Goal: Find specific page/section: Find specific page/section

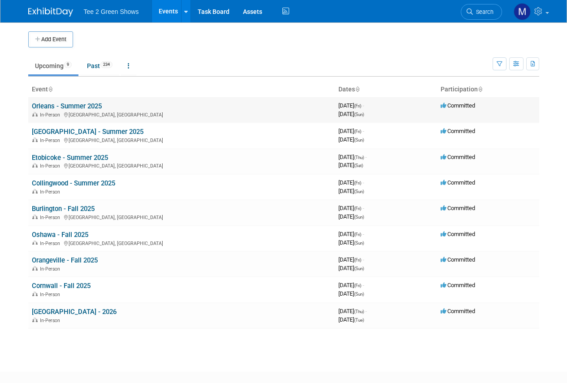
click at [73, 112] on div "In-Person Ottawa, Canada" at bounding box center [181, 114] width 299 height 7
click at [72, 108] on link "Orleans - Summer 2025" at bounding box center [67, 106] width 70 height 8
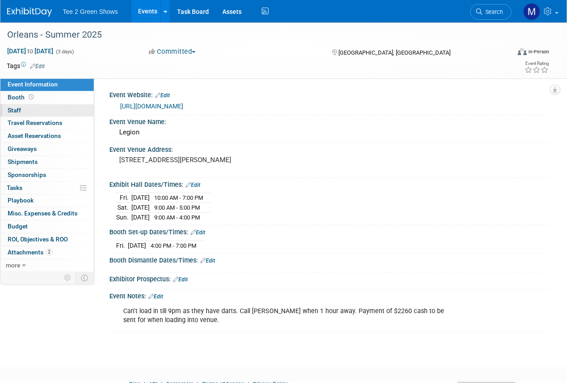
click at [10, 113] on span "Staff 0" at bounding box center [14, 110] width 13 height 7
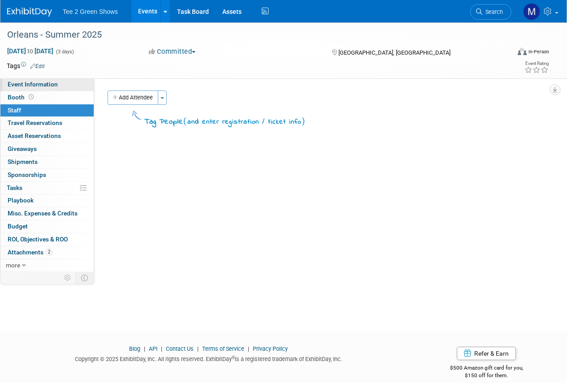
click at [33, 84] on span "Event Information" at bounding box center [33, 84] width 50 height 7
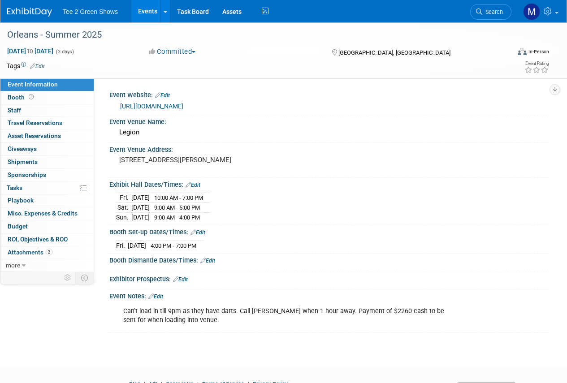
click at [143, 16] on link "Events" at bounding box center [147, 11] width 33 height 22
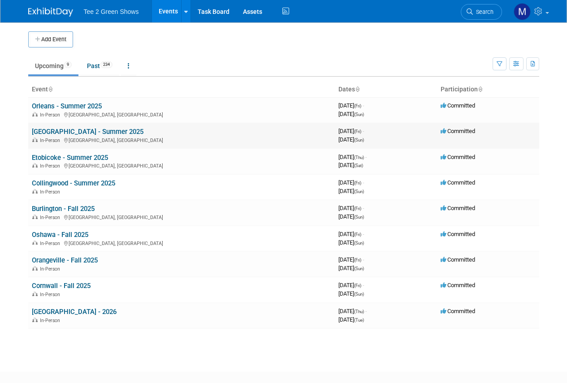
click at [55, 138] on span "In-Person" at bounding box center [51, 141] width 23 height 6
click at [56, 128] on link "[GEOGRAPHIC_DATA] - Summer 2025" at bounding box center [88, 132] width 112 height 8
